Goal: Information Seeking & Learning: Learn about a topic

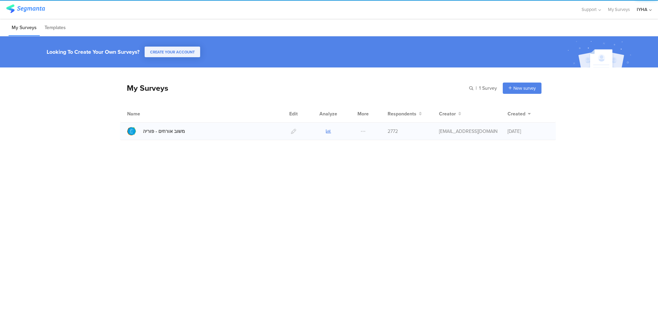
click at [326, 132] on icon at bounding box center [328, 131] width 5 height 5
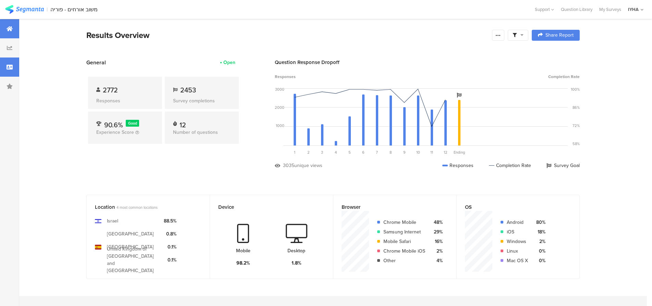
click at [9, 68] on icon at bounding box center [10, 66] width 6 height 5
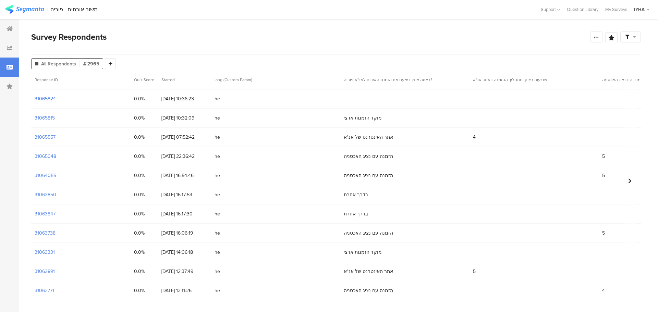
click at [49, 98] on section "31065824" at bounding box center [45, 98] width 21 height 7
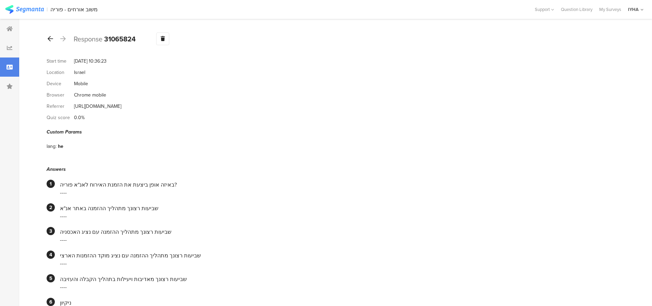
click at [50, 40] on icon at bounding box center [50, 39] width 5 height 6
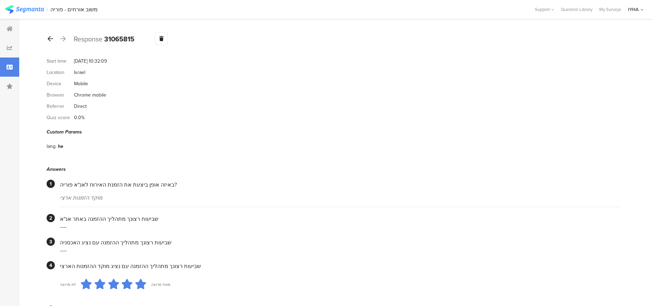
click at [51, 39] on icon at bounding box center [50, 39] width 5 height 6
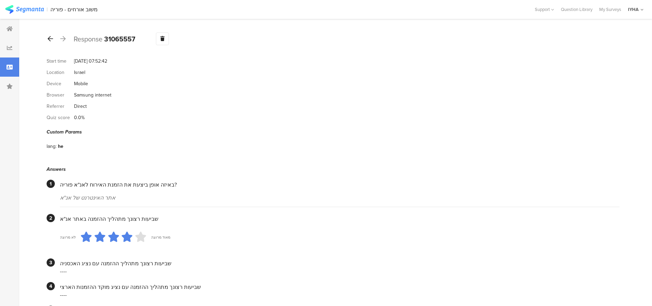
click at [49, 37] on icon at bounding box center [50, 39] width 5 height 6
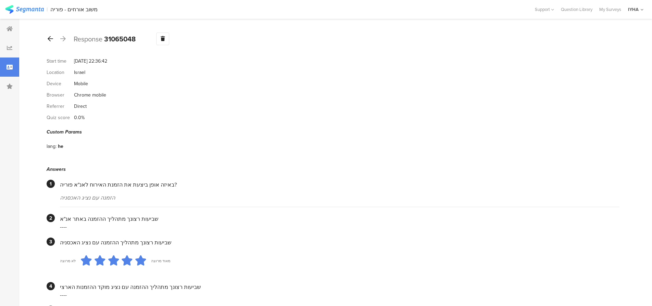
click at [48, 39] on icon at bounding box center [50, 39] width 5 height 6
click at [50, 36] on icon at bounding box center [50, 39] width 5 height 6
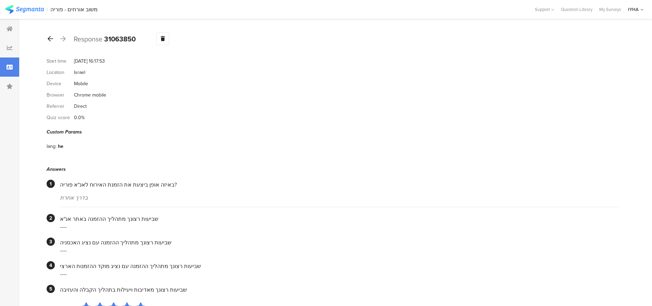
click at [51, 37] on icon at bounding box center [50, 39] width 5 height 6
click at [48, 35] on div at bounding box center [51, 39] width 8 height 11
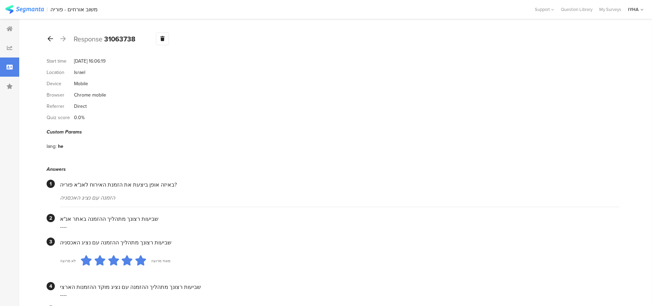
click at [50, 38] on icon at bounding box center [50, 39] width 5 height 6
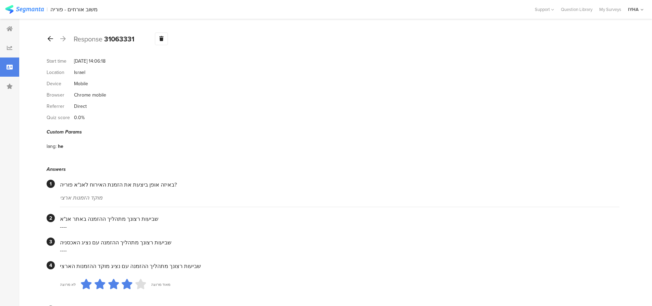
click at [50, 37] on icon at bounding box center [50, 39] width 5 height 6
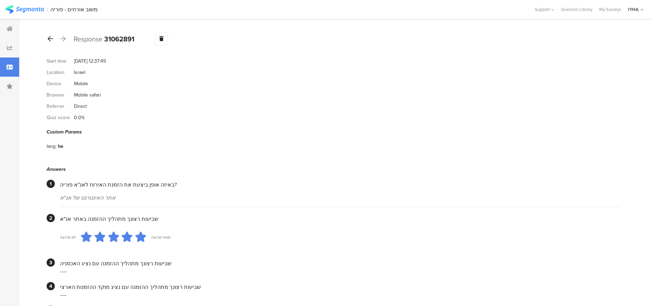
click at [49, 39] on icon at bounding box center [50, 39] width 5 height 6
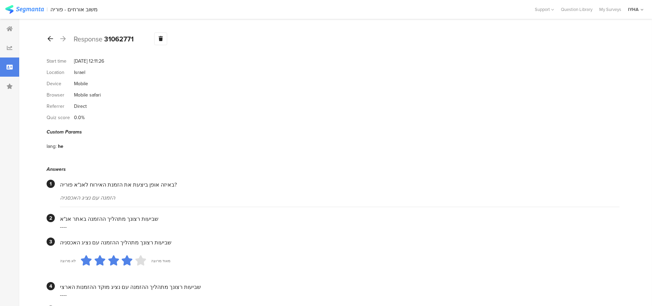
click at [50, 41] on icon at bounding box center [50, 39] width 5 height 6
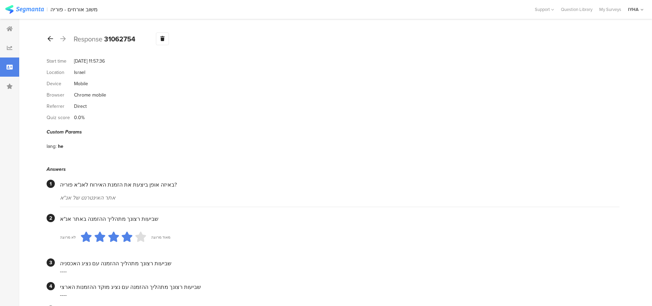
click at [50, 41] on icon at bounding box center [50, 39] width 5 height 6
click at [50, 34] on div at bounding box center [51, 39] width 8 height 11
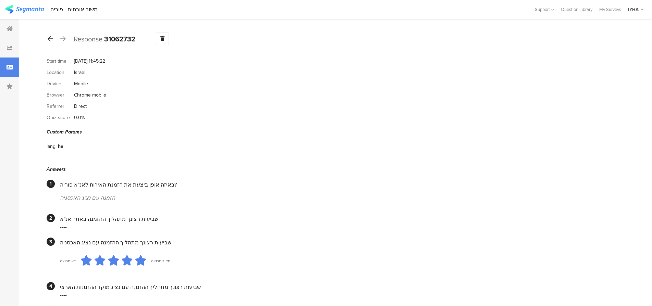
click at [50, 37] on icon at bounding box center [50, 39] width 5 height 6
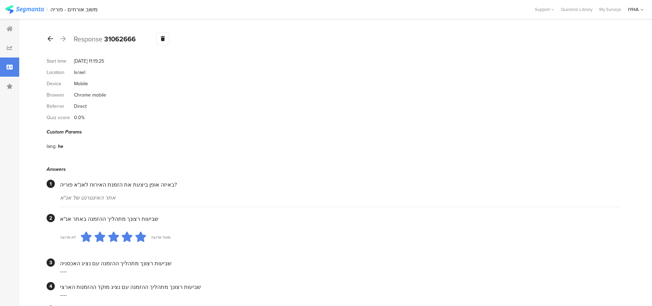
click at [50, 38] on icon at bounding box center [50, 39] width 5 height 6
click at [52, 39] on icon at bounding box center [50, 39] width 5 height 6
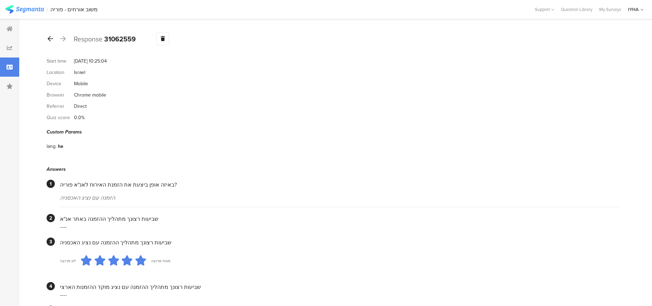
click at [47, 41] on div at bounding box center [51, 39] width 8 height 11
click at [50, 39] on icon at bounding box center [50, 39] width 5 height 6
